Goal: Manage account settings

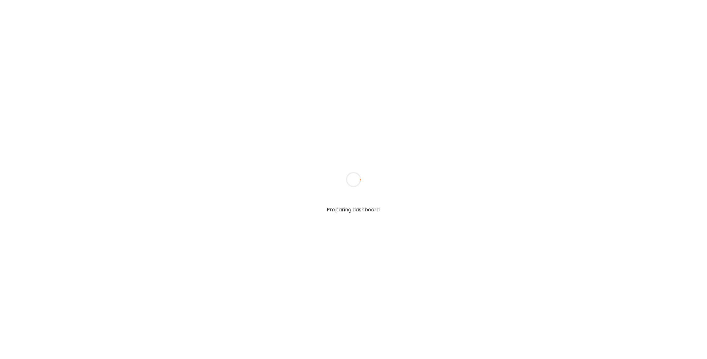
type input "******"
type input "**********"
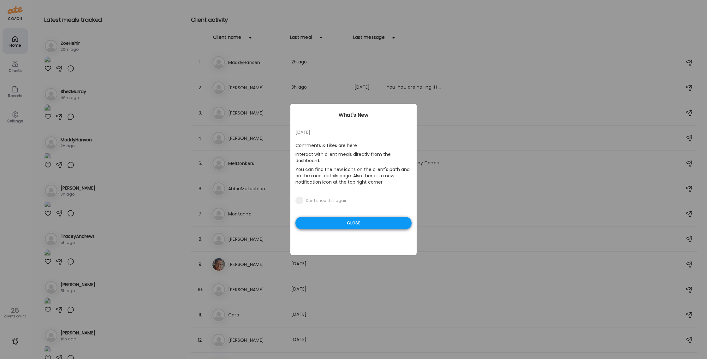
click at [349, 220] on div "Close" at bounding box center [354, 223] width 116 height 13
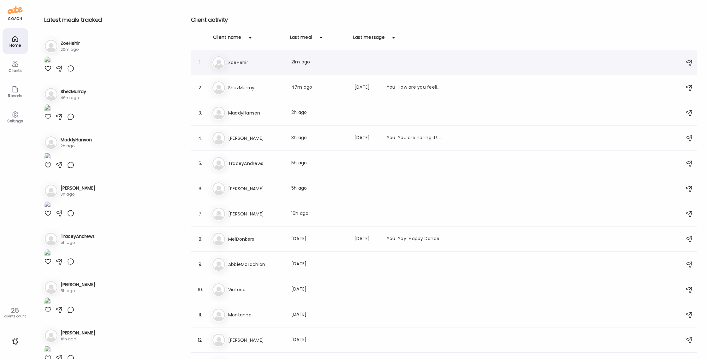
click at [223, 64] on img at bounding box center [218, 62] width 13 height 13
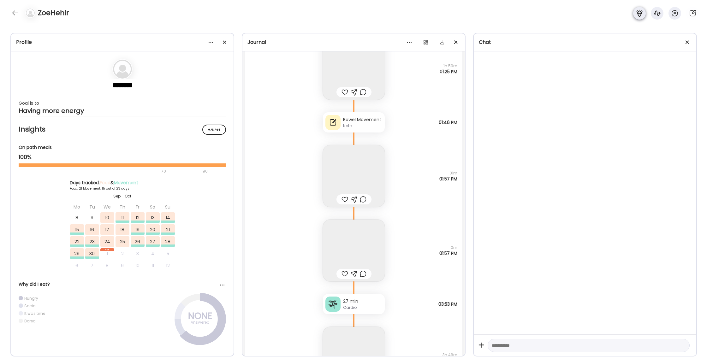
scroll to position [16335, 0]
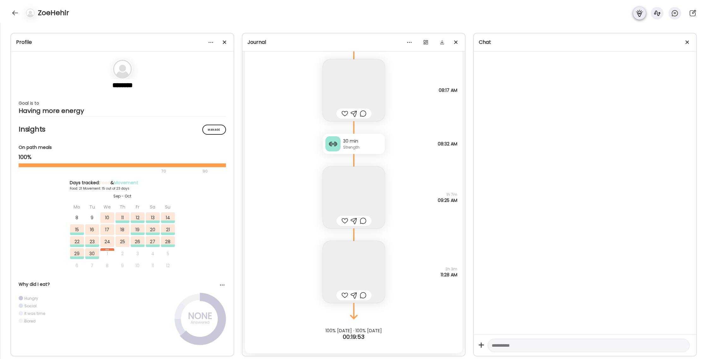
click at [642, 10] on icon at bounding box center [640, 13] width 8 height 8
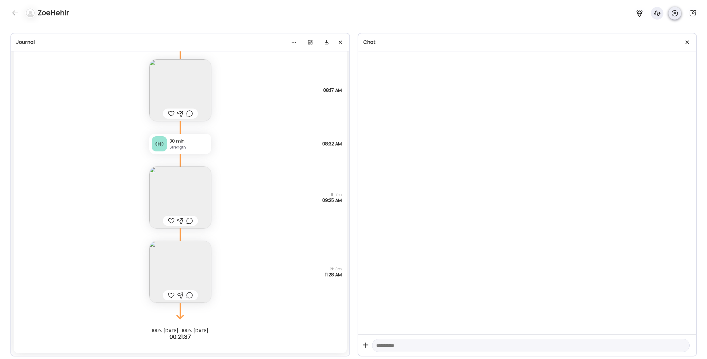
click at [678, 12] on icon at bounding box center [675, 13] width 6 height 6
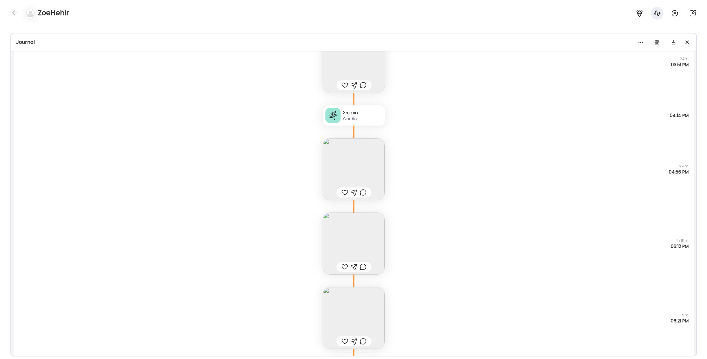
scroll to position [14154, 0]
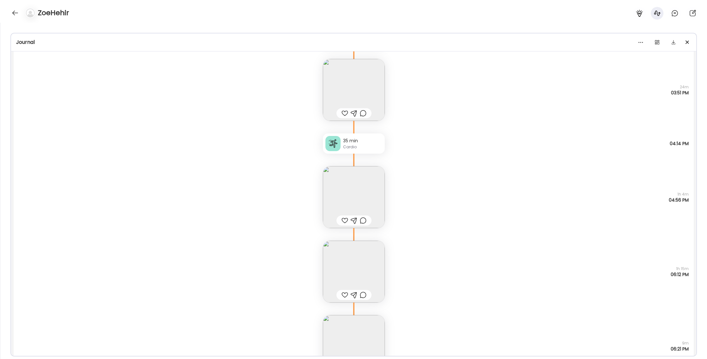
click at [363, 194] on img at bounding box center [354, 197] width 62 height 62
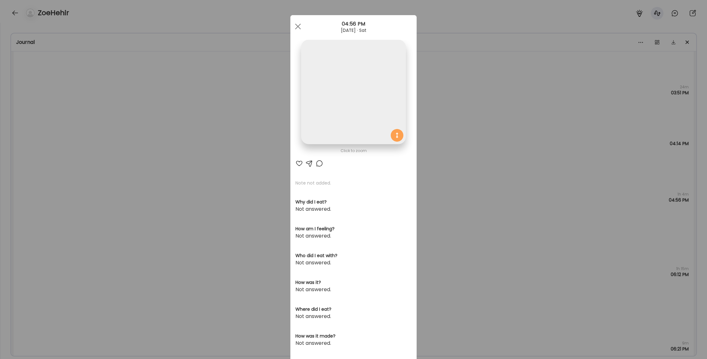
click at [444, 195] on div "Ate Coach Dashboard Wahoo! It’s official Take a moment to set up your Coach Pro…" at bounding box center [353, 179] width 707 height 359
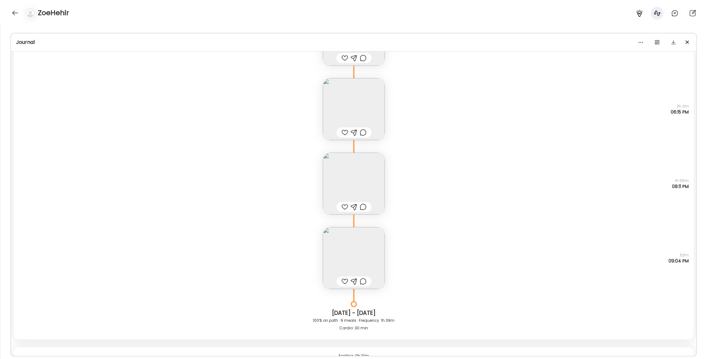
scroll to position [13453, 0]
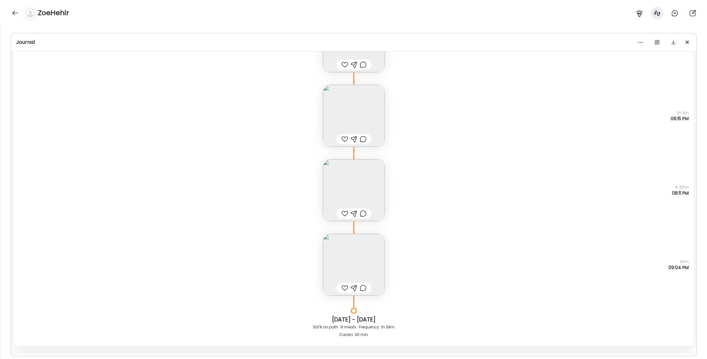
click at [383, 188] on img at bounding box center [354, 190] width 62 height 62
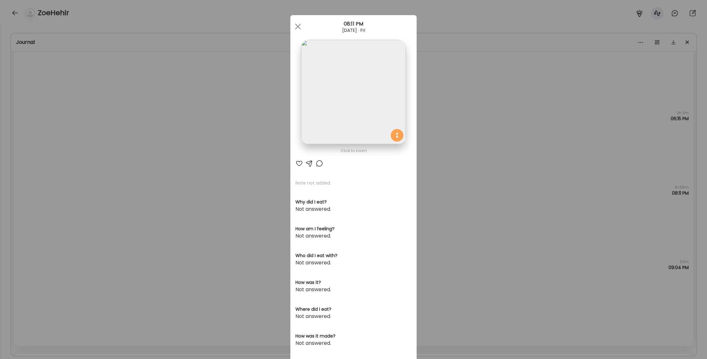
click at [449, 187] on div "Ate Coach Dashboard Wahoo! It’s official Take a moment to set up your Coach Pro…" at bounding box center [353, 179] width 707 height 359
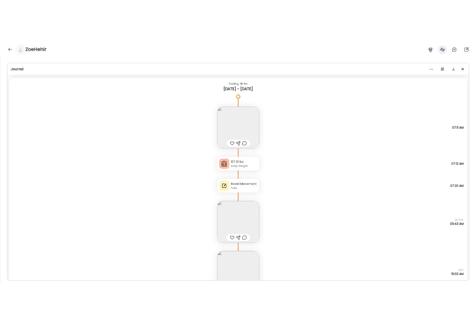
scroll to position [11145, 0]
